Goal: Submit feedback/report problem

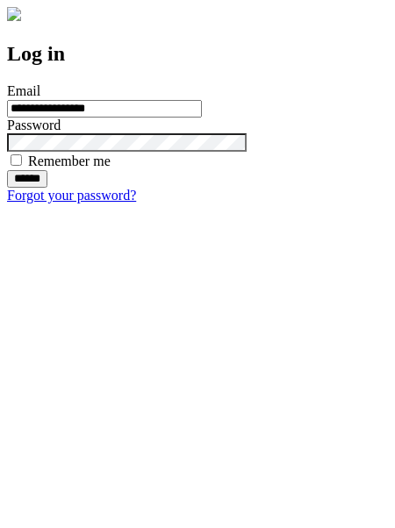
click at [47, 188] on input "******" at bounding box center [27, 179] width 40 height 18
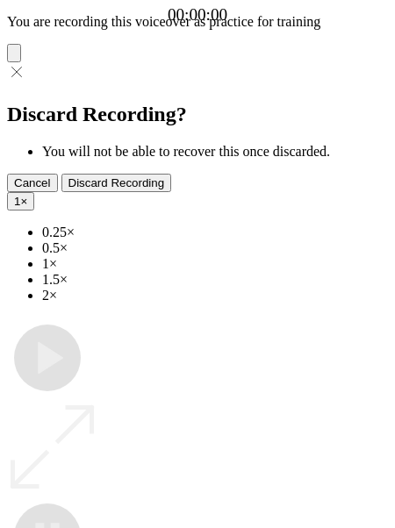
type input "**********"
